Goal: Information Seeking & Learning: Learn about a topic

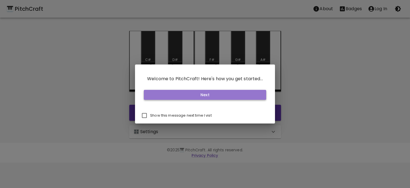
click at [214, 95] on button "Next" at bounding box center [205, 95] width 123 height 10
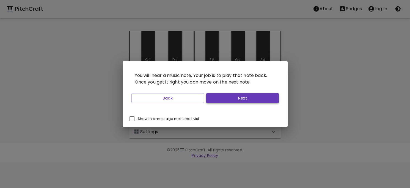
click at [233, 98] on button "Next" at bounding box center [242, 98] width 73 height 10
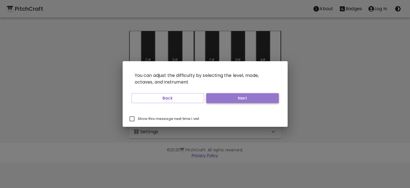
click at [233, 98] on button "Next" at bounding box center [242, 98] width 73 height 10
click at [233, 98] on button "Start Playing" at bounding box center [242, 98] width 73 height 10
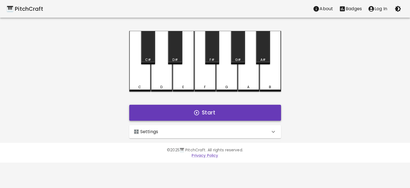
click at [215, 108] on button "Start" at bounding box center [205, 113] width 152 height 16
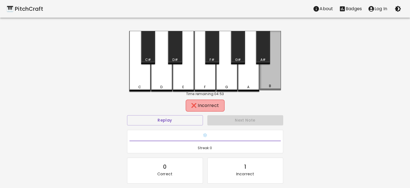
click at [268, 80] on div "B" at bounding box center [270, 60] width 21 height 59
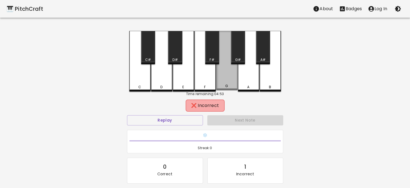
click at [230, 83] on div "G" at bounding box center [226, 60] width 21 height 59
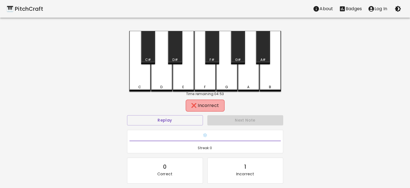
click at [215, 51] on div "F#" at bounding box center [212, 47] width 14 height 33
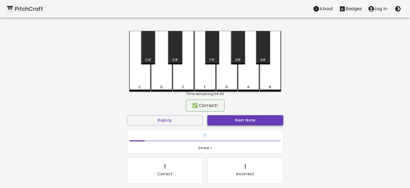
click at [241, 119] on button "Next Note" at bounding box center [246, 120] width 76 height 10
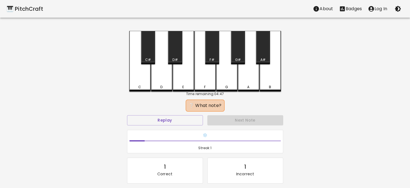
click at [204, 74] on div "F" at bounding box center [205, 61] width 21 height 61
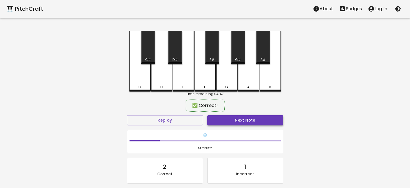
click at [241, 119] on button "Next Note" at bounding box center [246, 120] width 76 height 10
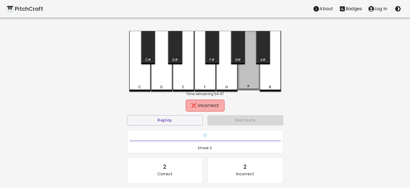
click at [253, 84] on div "A" at bounding box center [249, 85] width 20 height 5
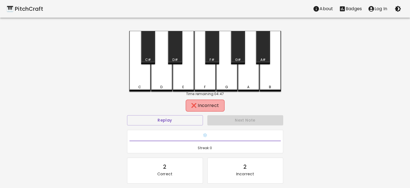
click at [268, 42] on div "A#" at bounding box center [263, 47] width 14 height 33
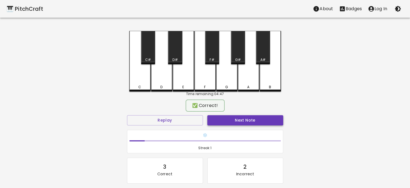
click at [243, 118] on button "Next Note" at bounding box center [246, 120] width 76 height 10
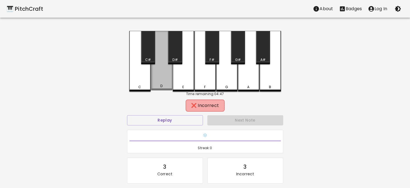
click at [163, 75] on div "D" at bounding box center [161, 60] width 21 height 59
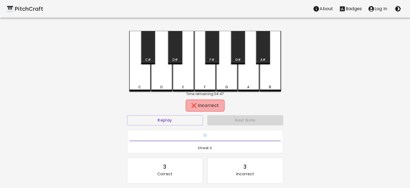
click at [179, 51] on div "D#" at bounding box center [175, 47] width 14 height 33
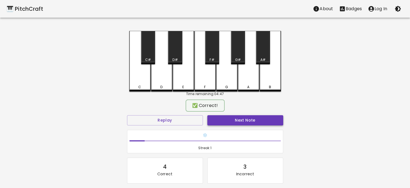
click at [234, 120] on button "Next Note" at bounding box center [246, 120] width 76 height 10
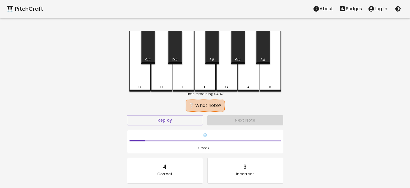
click at [157, 80] on div "D" at bounding box center [161, 61] width 21 height 61
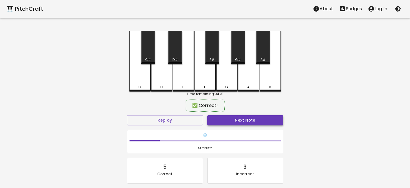
click at [262, 119] on button "Next Note" at bounding box center [246, 120] width 76 height 10
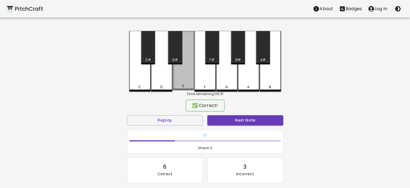
click at [183, 80] on div "E" at bounding box center [183, 60] width 21 height 59
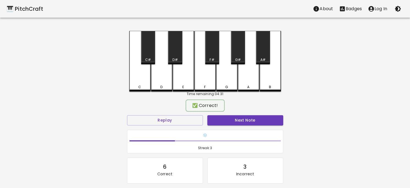
click at [251, 125] on div "Next Note" at bounding box center [245, 120] width 80 height 15
click at [251, 118] on button "Next Note" at bounding box center [246, 120] width 76 height 10
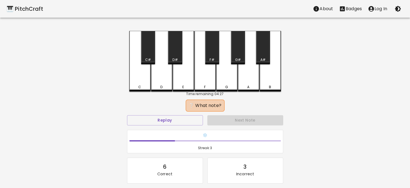
click at [126, 67] on div "C C# D D# E F F# G G# A A# B Time remaining: 04:27 ❔ What note? Replay Next Not…" at bounding box center [205, 125] width 165 height 188
click at [146, 57] on div "C#" at bounding box center [148, 47] width 14 height 33
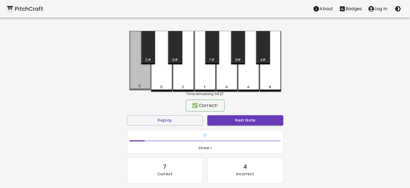
click at [142, 81] on div "C" at bounding box center [139, 60] width 21 height 59
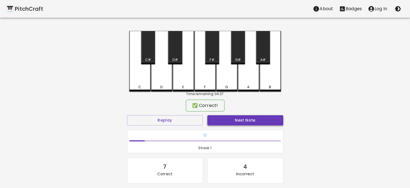
click at [262, 121] on button "Next Note" at bounding box center [246, 120] width 76 height 10
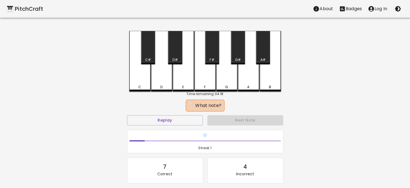
click at [239, 57] on div "G#" at bounding box center [238, 47] width 14 height 33
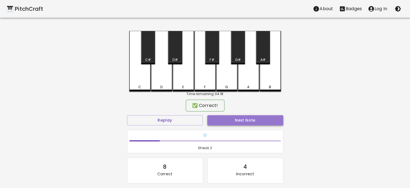
click at [239, 117] on button "Next Note" at bounding box center [246, 120] width 76 height 10
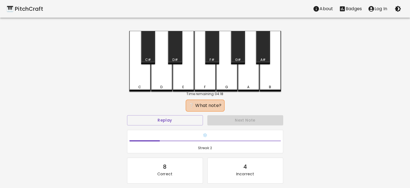
click at [188, 79] on div "E" at bounding box center [183, 61] width 21 height 61
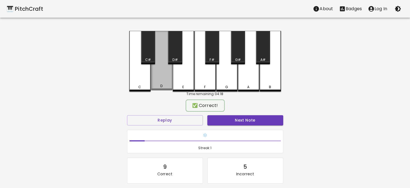
click at [156, 72] on div "D" at bounding box center [161, 60] width 21 height 59
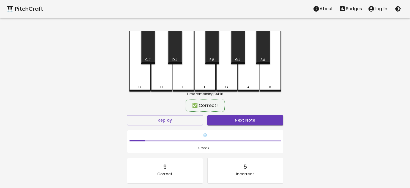
click at [156, 72] on div "D" at bounding box center [161, 61] width 21 height 61
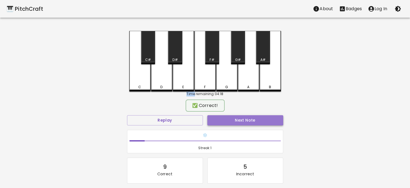
click at [242, 120] on button "Next Note" at bounding box center [246, 120] width 76 height 10
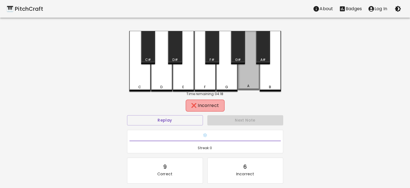
click at [251, 81] on div "A" at bounding box center [248, 60] width 21 height 59
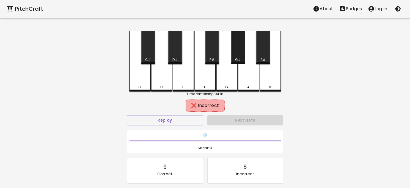
click at [239, 57] on div "G#" at bounding box center [238, 47] width 14 height 33
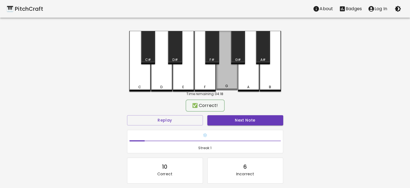
click at [227, 77] on div "G" at bounding box center [226, 60] width 21 height 59
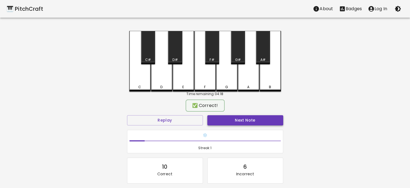
click at [240, 115] on button "Next Note" at bounding box center [246, 120] width 76 height 10
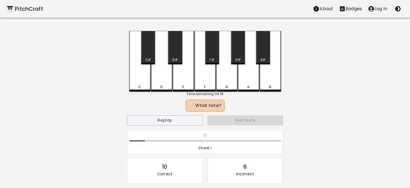
click at [216, 55] on div "F#" at bounding box center [212, 47] width 14 height 33
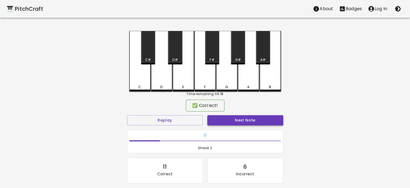
click at [238, 119] on button "Next Note" at bounding box center [246, 120] width 76 height 10
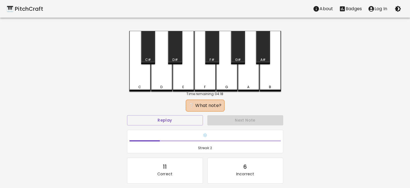
click at [211, 76] on div "F" at bounding box center [205, 61] width 21 height 61
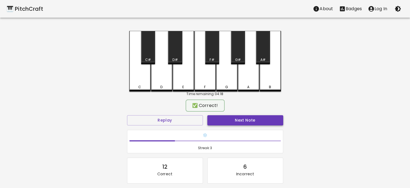
click at [239, 119] on button "Next Note" at bounding box center [246, 120] width 76 height 10
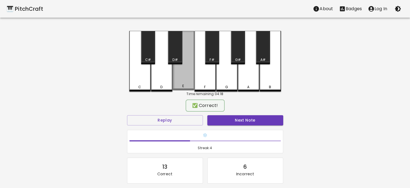
click at [183, 73] on div "E" at bounding box center [183, 60] width 21 height 59
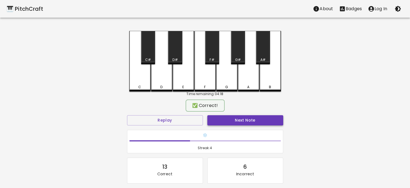
click at [251, 118] on button "Next Note" at bounding box center [246, 120] width 76 height 10
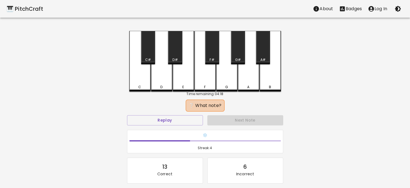
click at [211, 56] on div "F#" at bounding box center [212, 47] width 14 height 33
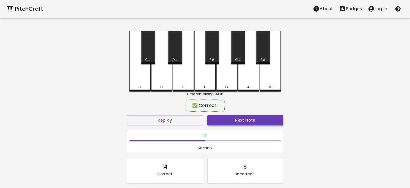
click at [240, 119] on button "Next Note" at bounding box center [246, 120] width 76 height 10
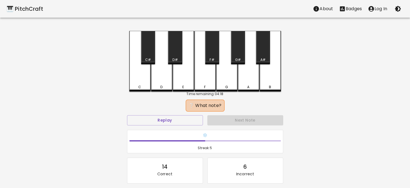
click at [162, 75] on div "D" at bounding box center [161, 61] width 21 height 61
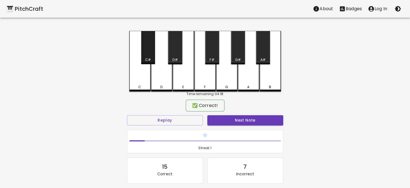
click at [148, 53] on div "C#" at bounding box center [148, 47] width 14 height 33
click at [254, 117] on button "Next Note" at bounding box center [246, 120] width 76 height 10
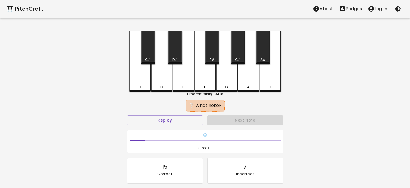
click at [226, 77] on div "G" at bounding box center [226, 61] width 21 height 61
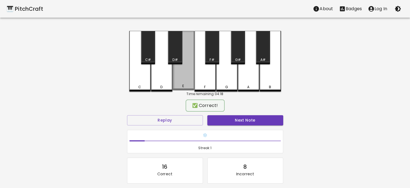
click at [178, 81] on div "E" at bounding box center [183, 60] width 21 height 59
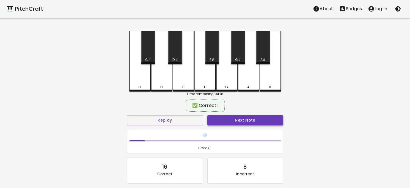
click at [233, 121] on button "Next Note" at bounding box center [246, 120] width 76 height 10
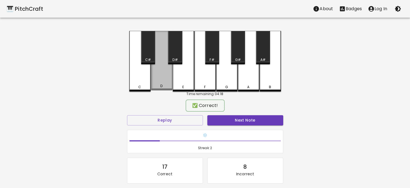
click at [161, 80] on div "D" at bounding box center [161, 60] width 21 height 59
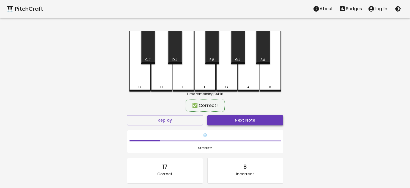
click at [260, 118] on button "Next Note" at bounding box center [246, 120] width 76 height 10
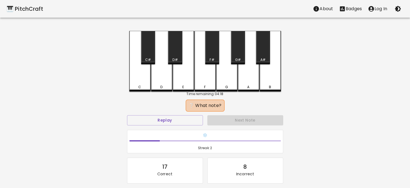
click at [165, 78] on div "D" at bounding box center [161, 61] width 21 height 61
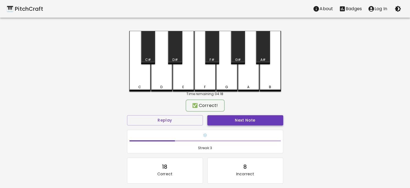
click at [257, 118] on button "Next Note" at bounding box center [246, 120] width 76 height 10
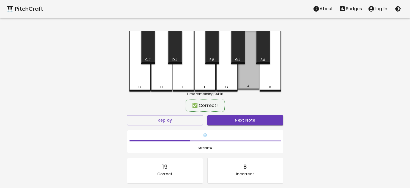
click at [252, 81] on div "A" at bounding box center [248, 60] width 21 height 59
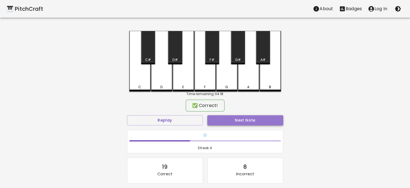
click at [244, 119] on button "Next Note" at bounding box center [246, 120] width 76 height 10
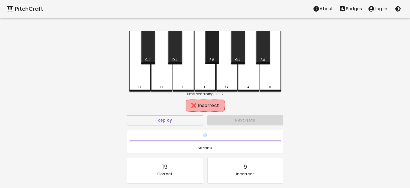
click at [205, 51] on div "F#" at bounding box center [212, 47] width 14 height 33
click at [164, 58] on div "D" at bounding box center [161, 61] width 21 height 61
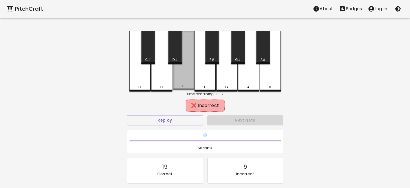
click at [183, 57] on div "E" at bounding box center [183, 60] width 21 height 59
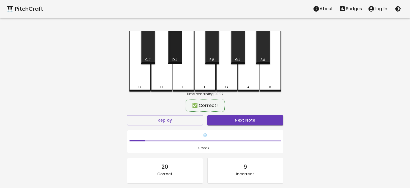
click at [178, 53] on div "D#" at bounding box center [175, 47] width 14 height 33
click at [243, 118] on button "Next Note" at bounding box center [246, 120] width 76 height 10
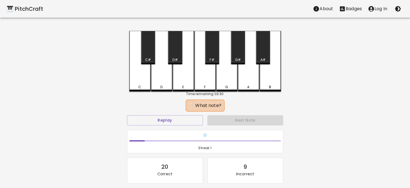
click at [238, 58] on div "G#" at bounding box center [238, 59] width 6 height 5
click at [219, 81] on div "G" at bounding box center [226, 61] width 21 height 61
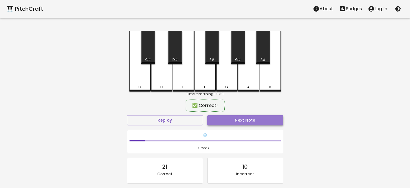
click at [237, 120] on button "Next Note" at bounding box center [246, 120] width 76 height 10
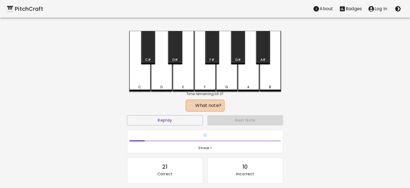
click at [179, 56] on div "D#" at bounding box center [175, 47] width 14 height 33
click at [162, 76] on div "D" at bounding box center [161, 61] width 21 height 61
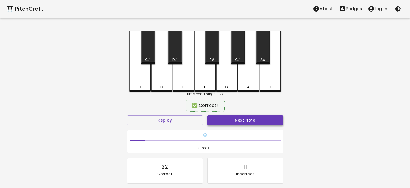
click at [254, 121] on button "Next Note" at bounding box center [246, 120] width 76 height 10
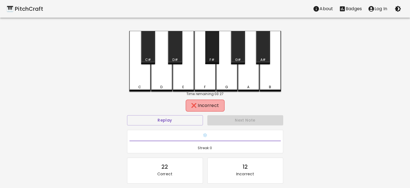
click at [210, 55] on div "F#" at bounding box center [212, 47] width 14 height 33
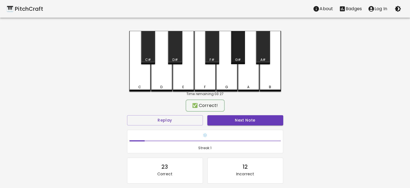
click at [240, 56] on div "G#" at bounding box center [238, 47] width 14 height 33
click at [243, 118] on button "Next Note" at bounding box center [246, 120] width 76 height 10
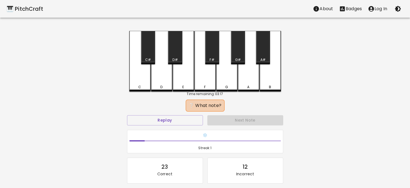
click at [204, 69] on div "F" at bounding box center [205, 61] width 21 height 61
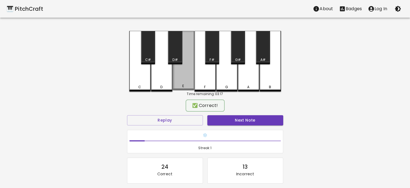
click at [185, 69] on div "E" at bounding box center [183, 60] width 21 height 59
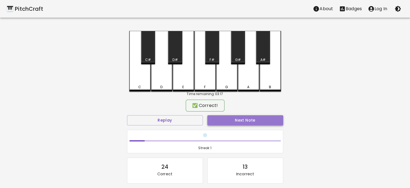
click at [246, 119] on button "Next Note" at bounding box center [246, 120] width 76 height 10
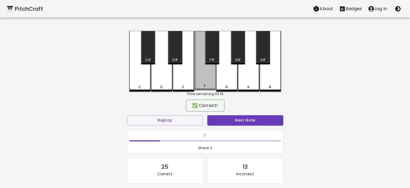
click at [210, 66] on div "F" at bounding box center [205, 60] width 21 height 59
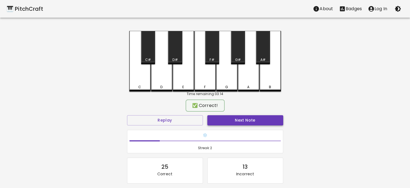
click at [242, 120] on button "Next Note" at bounding box center [246, 120] width 76 height 10
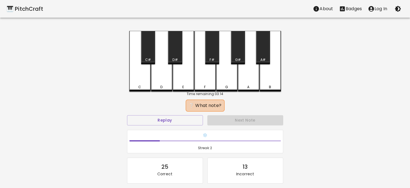
click at [212, 50] on div "F#" at bounding box center [212, 47] width 14 height 33
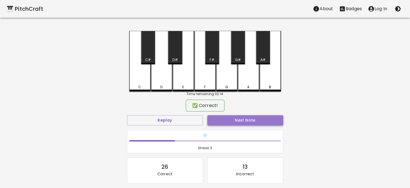
click at [240, 117] on button "Next Note" at bounding box center [246, 120] width 76 height 10
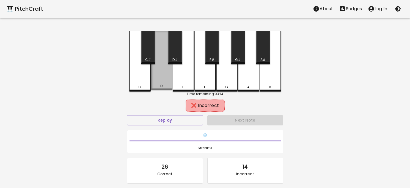
click at [167, 64] on div "D" at bounding box center [161, 60] width 21 height 59
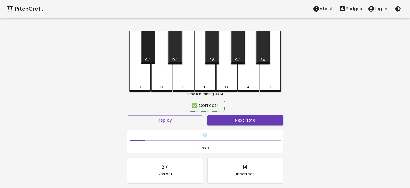
click at [148, 51] on div "C#" at bounding box center [148, 47] width 14 height 33
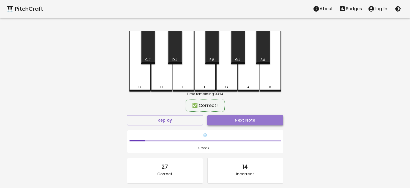
click at [254, 119] on button "Next Note" at bounding box center [246, 120] width 76 height 10
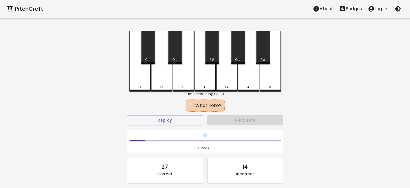
click at [209, 73] on div "F" at bounding box center [205, 61] width 21 height 61
click at [210, 43] on div "F#" at bounding box center [212, 47] width 14 height 33
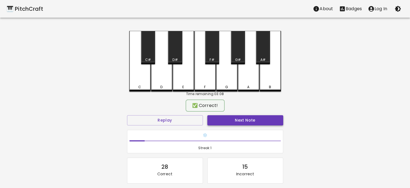
click at [235, 121] on button "Next Note" at bounding box center [246, 120] width 76 height 10
click at [175, 56] on div "D#" at bounding box center [175, 47] width 14 height 33
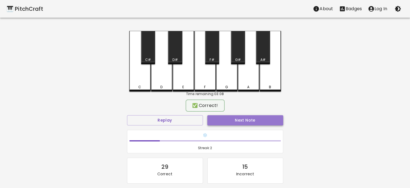
click at [239, 121] on button "Next Note" at bounding box center [246, 120] width 76 height 10
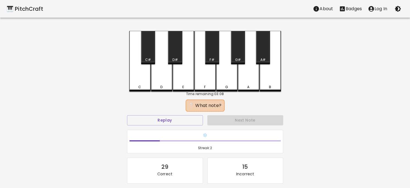
click at [173, 47] on div "D#" at bounding box center [175, 47] width 14 height 33
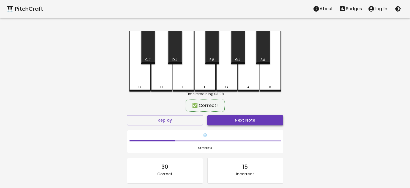
click at [244, 118] on button "Next Note" at bounding box center [246, 120] width 76 height 10
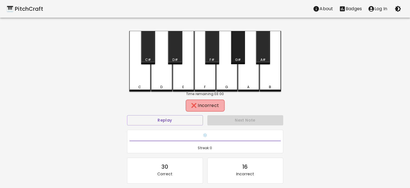
click at [241, 53] on div "G#" at bounding box center [238, 47] width 14 height 33
click at [268, 43] on div "A#" at bounding box center [263, 47] width 14 height 33
click at [280, 73] on div "B" at bounding box center [270, 61] width 21 height 61
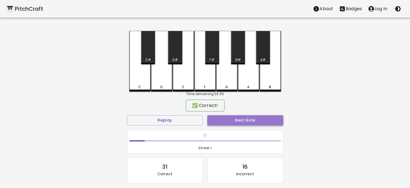
click at [249, 118] on button "Next Note" at bounding box center [246, 120] width 76 height 10
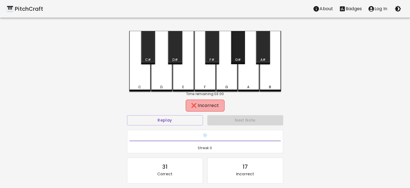
click at [237, 54] on div "G#" at bounding box center [238, 47] width 14 height 33
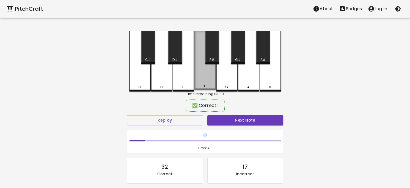
click at [207, 76] on div "F" at bounding box center [205, 60] width 21 height 59
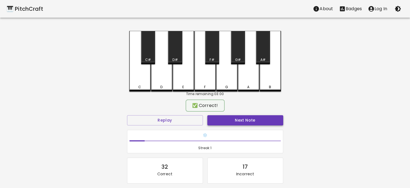
click at [240, 120] on button "Next Note" at bounding box center [246, 120] width 76 height 10
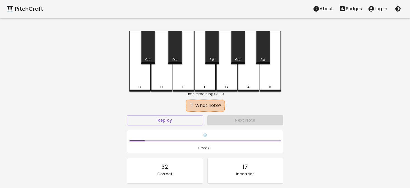
click at [211, 50] on div "F#" at bounding box center [212, 47] width 14 height 33
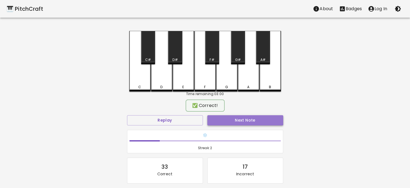
click at [238, 120] on button "Next Note" at bounding box center [246, 120] width 76 height 10
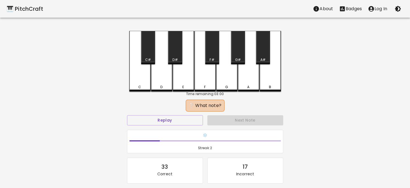
click at [267, 72] on div "B" at bounding box center [270, 61] width 21 height 61
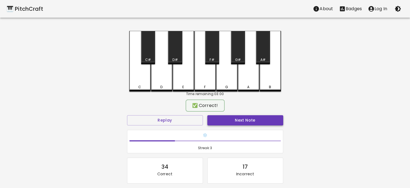
click at [241, 115] on button "Next Note" at bounding box center [246, 120] width 76 height 10
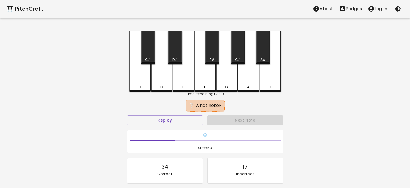
click at [263, 43] on div "A#" at bounding box center [263, 47] width 14 height 33
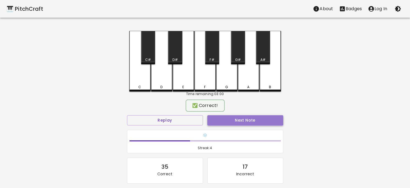
click at [250, 118] on button "Next Note" at bounding box center [246, 120] width 76 height 10
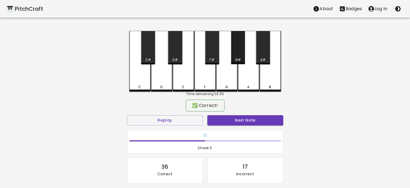
click at [238, 53] on div "G#" at bounding box center [238, 47] width 14 height 33
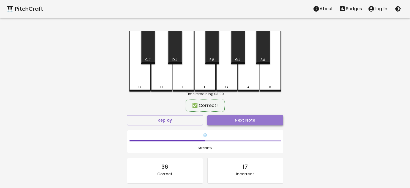
click at [237, 121] on button "Next Note" at bounding box center [246, 120] width 76 height 10
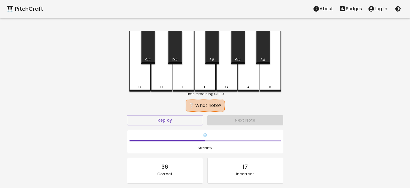
click at [174, 54] on div "D#" at bounding box center [175, 47] width 14 height 33
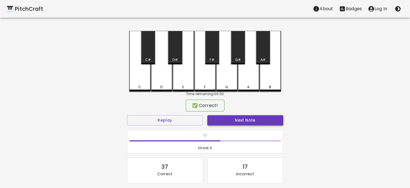
click at [269, 123] on button "Next Note" at bounding box center [246, 120] width 76 height 10
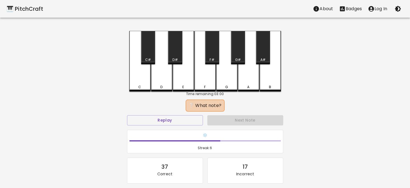
click at [158, 75] on div "D" at bounding box center [161, 61] width 21 height 61
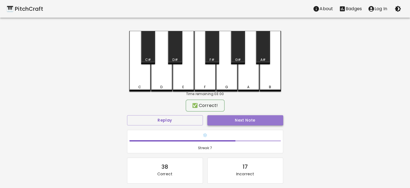
click at [257, 121] on button "Next Note" at bounding box center [246, 120] width 76 height 10
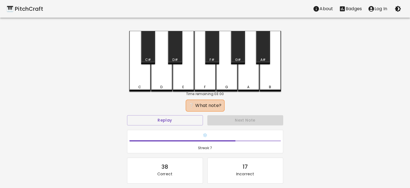
click at [211, 53] on div "F#" at bounding box center [212, 47] width 14 height 33
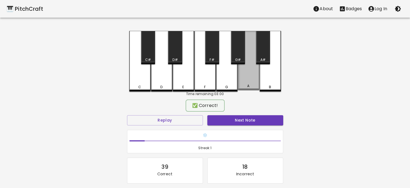
click at [251, 75] on div "A" at bounding box center [248, 60] width 21 height 59
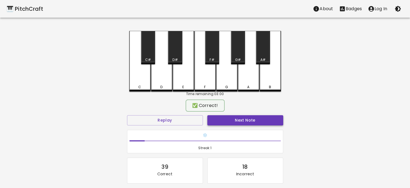
click at [254, 118] on button "Next Note" at bounding box center [246, 120] width 76 height 10
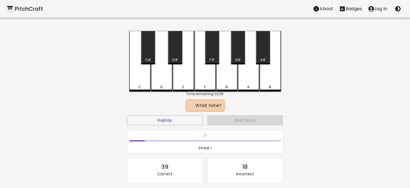
click at [176, 54] on div "D#" at bounding box center [175, 47] width 14 height 33
click at [188, 86] on div "E" at bounding box center [183, 87] width 20 height 5
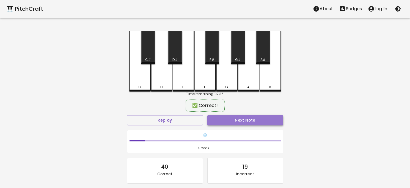
click at [251, 119] on button "Next Note" at bounding box center [246, 120] width 76 height 10
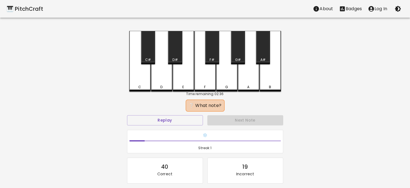
click at [164, 78] on div "D" at bounding box center [161, 61] width 21 height 61
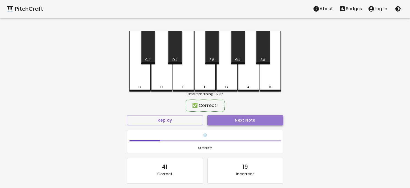
click at [254, 118] on button "Next Note" at bounding box center [246, 120] width 76 height 10
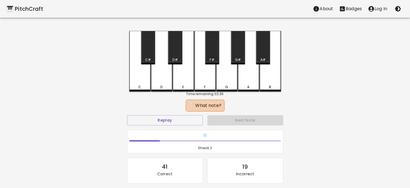
click at [145, 70] on div "C" at bounding box center [139, 61] width 21 height 61
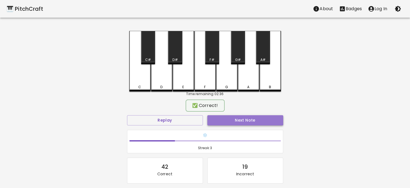
click at [241, 119] on button "Next Note" at bounding box center [246, 120] width 76 height 10
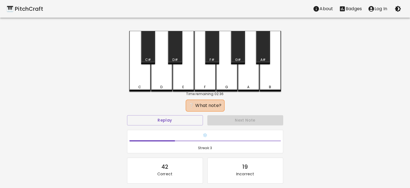
click at [173, 52] on div "D#" at bounding box center [175, 47] width 14 height 33
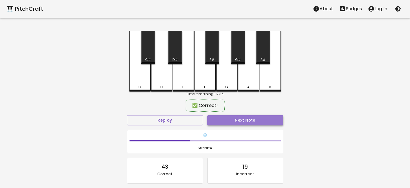
click at [250, 121] on button "Next Note" at bounding box center [246, 120] width 76 height 10
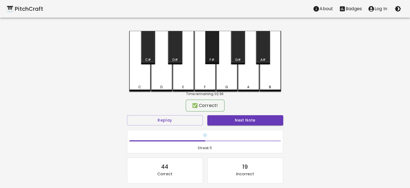
click at [213, 55] on div "F#" at bounding box center [212, 47] width 14 height 33
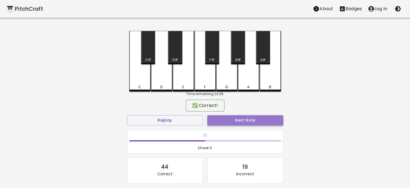
click at [243, 118] on button "Next Note" at bounding box center [246, 120] width 76 height 10
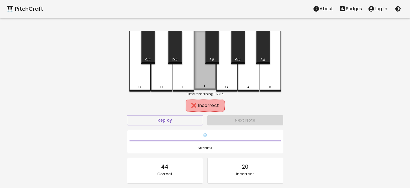
click at [203, 77] on div "F" at bounding box center [205, 60] width 21 height 59
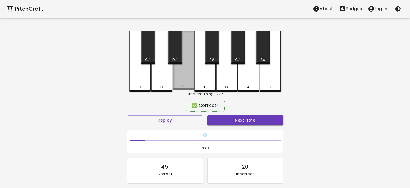
click at [187, 77] on div "E" at bounding box center [183, 60] width 21 height 59
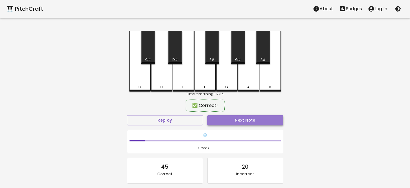
click at [235, 121] on button "Next Note" at bounding box center [246, 120] width 76 height 10
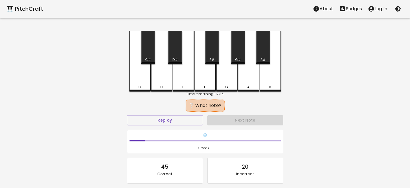
click at [239, 55] on div "G#" at bounding box center [238, 47] width 14 height 33
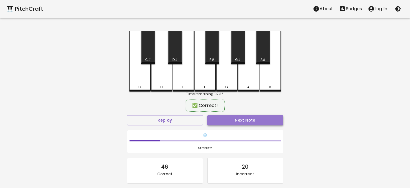
click at [241, 119] on button "Next Note" at bounding box center [246, 120] width 76 height 10
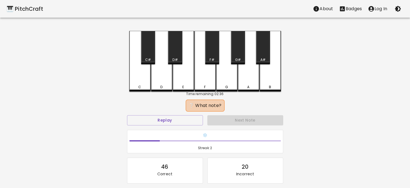
click at [248, 66] on div "A" at bounding box center [248, 61] width 21 height 61
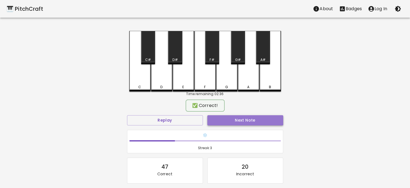
click at [248, 119] on button "Next Note" at bounding box center [246, 120] width 76 height 10
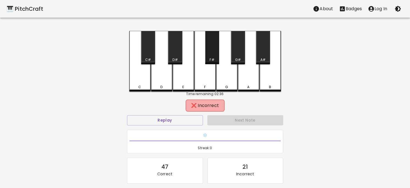
click at [209, 53] on div "F#" at bounding box center [212, 47] width 14 height 33
click at [182, 81] on div "E" at bounding box center [183, 61] width 21 height 61
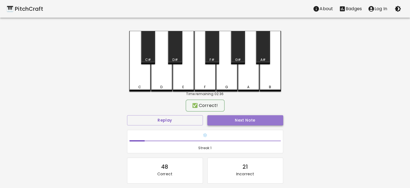
click at [248, 117] on button "Next Note" at bounding box center [246, 120] width 76 height 10
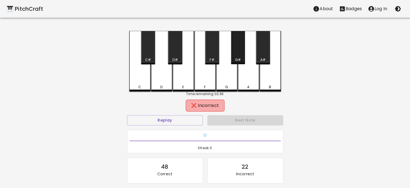
click at [235, 48] on div "G#" at bounding box center [238, 47] width 14 height 33
click at [251, 74] on div "A" at bounding box center [248, 61] width 21 height 61
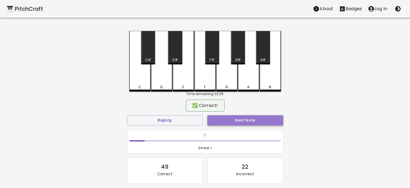
click at [250, 122] on button "Next Note" at bounding box center [246, 120] width 76 height 10
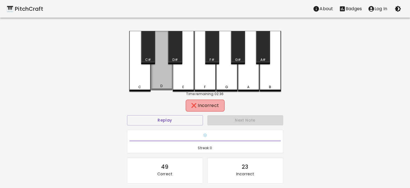
click at [165, 73] on div "D" at bounding box center [161, 60] width 21 height 59
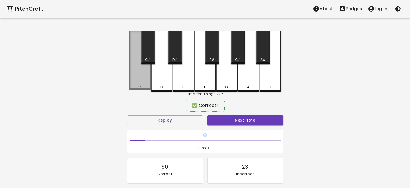
click at [146, 75] on div "C" at bounding box center [139, 60] width 21 height 59
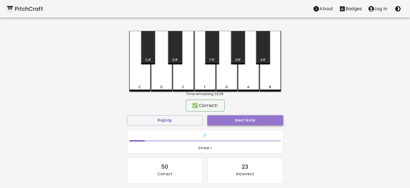
click at [249, 119] on button "Next Note" at bounding box center [246, 120] width 76 height 10
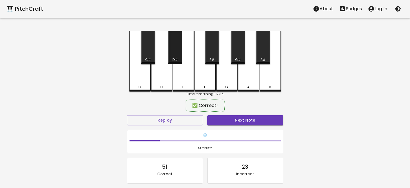
click at [176, 55] on div "D#" at bounding box center [175, 47] width 14 height 33
click at [247, 117] on button "Next Note" at bounding box center [246, 120] width 76 height 10
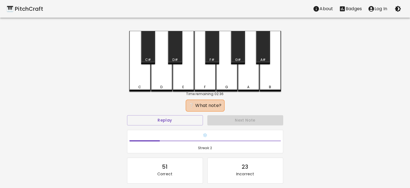
click at [142, 75] on div "C" at bounding box center [139, 61] width 21 height 61
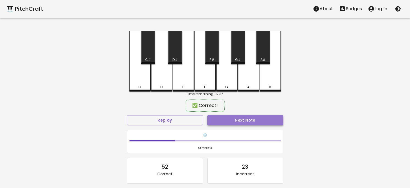
click at [258, 117] on button "Next Note" at bounding box center [246, 120] width 76 height 10
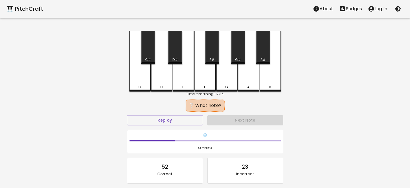
click at [206, 70] on div "F" at bounding box center [205, 61] width 21 height 61
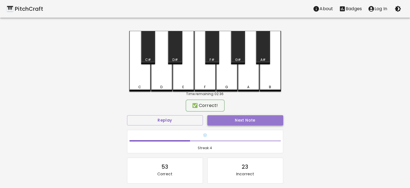
click at [238, 118] on button "Next Note" at bounding box center [246, 120] width 76 height 10
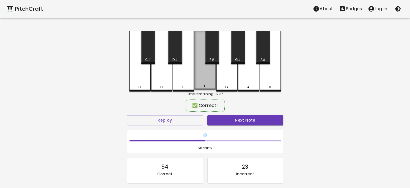
click at [200, 74] on div "F" at bounding box center [205, 60] width 21 height 59
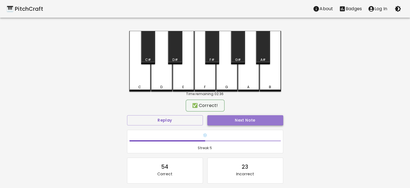
click at [240, 118] on button "Next Note" at bounding box center [246, 120] width 76 height 10
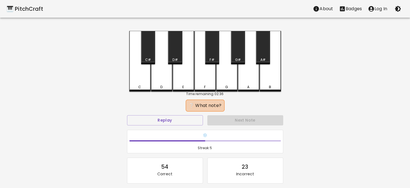
click at [170, 52] on div "D#" at bounding box center [175, 47] width 14 height 33
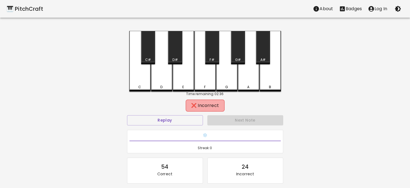
click at [154, 85] on div "D" at bounding box center [162, 87] width 20 height 5
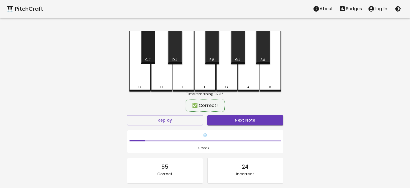
click at [144, 49] on div "C#" at bounding box center [148, 47] width 14 height 33
click at [228, 119] on button "Next Note" at bounding box center [246, 120] width 76 height 10
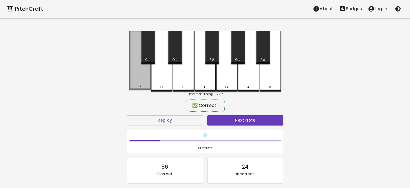
click at [139, 72] on div "C" at bounding box center [139, 60] width 21 height 59
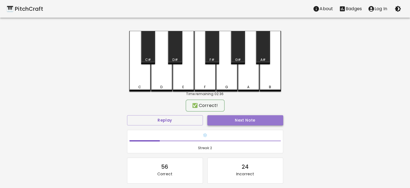
click at [232, 119] on button "Next Note" at bounding box center [246, 120] width 76 height 10
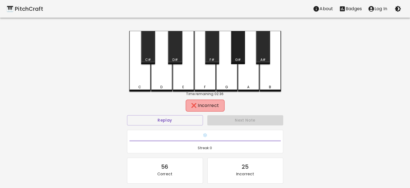
click at [234, 54] on div "G#" at bounding box center [238, 47] width 14 height 33
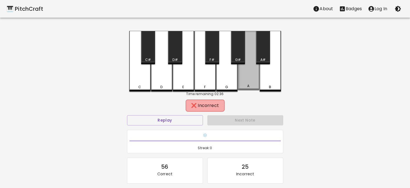
click at [252, 71] on div "A" at bounding box center [248, 60] width 21 height 59
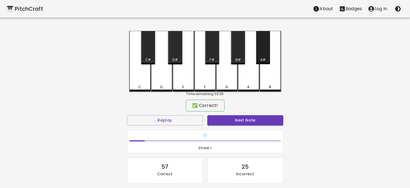
click at [265, 53] on div "A#" at bounding box center [263, 47] width 14 height 33
click at [247, 120] on button "Next Note" at bounding box center [246, 120] width 76 height 10
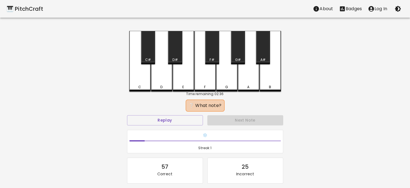
scroll to position [55, 0]
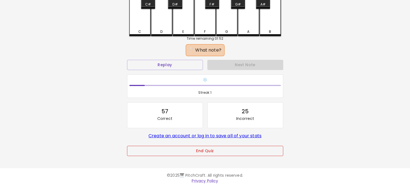
click at [235, 149] on button "End Quiz" at bounding box center [205, 151] width 156 height 10
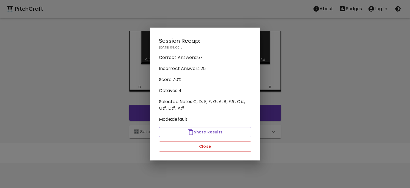
scroll to position [0, 0]
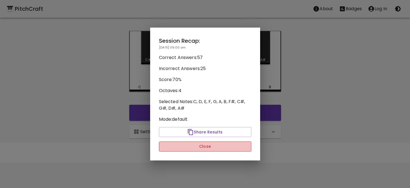
click at [235, 149] on button "Close" at bounding box center [205, 146] width 93 height 10
